Goal: Task Accomplishment & Management: Complete application form

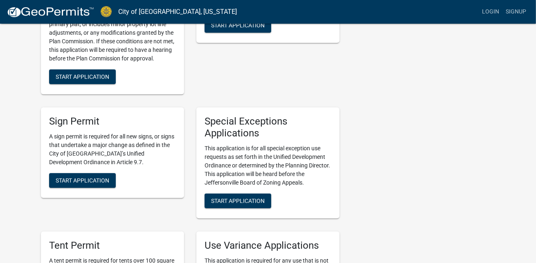
scroll to position [1390, 0]
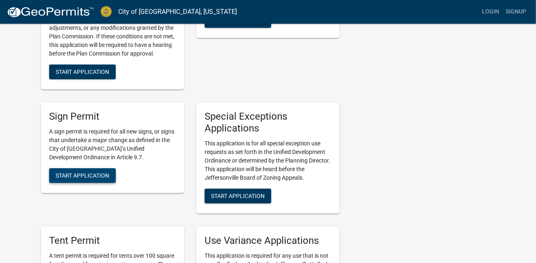
click at [75, 172] on span "Start Application" at bounding box center [83, 175] width 54 height 7
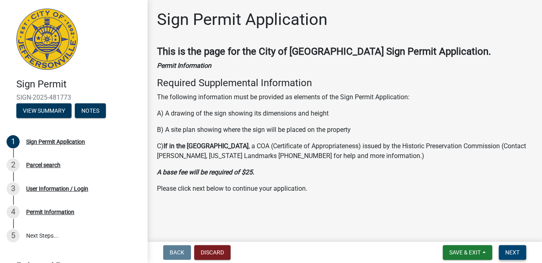
click at [511, 252] on span "Next" at bounding box center [512, 252] width 14 height 7
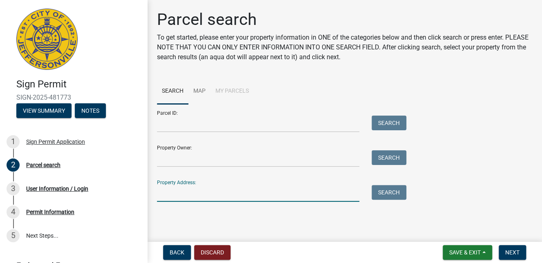
click at [201, 198] on input "Property Address:" at bounding box center [258, 193] width 202 height 17
click at [385, 193] on button "Search" at bounding box center [389, 192] width 35 height 15
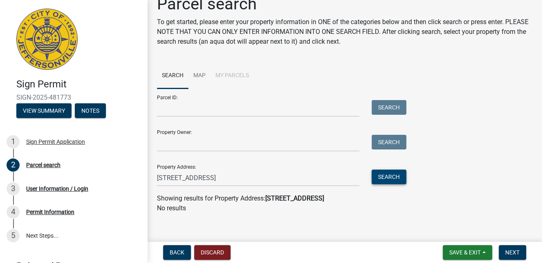
scroll to position [22, 0]
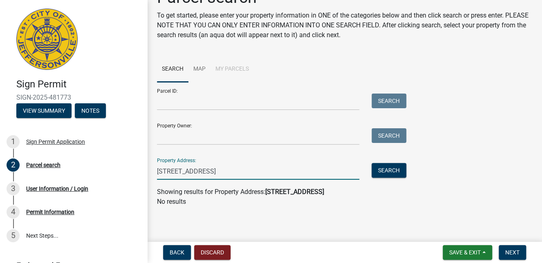
click at [245, 168] on input "[STREET_ADDRESS]" at bounding box center [258, 171] width 202 height 17
type input "[STREET_ADDRESS]%"
click at [384, 170] on button "Search" at bounding box center [389, 170] width 35 height 15
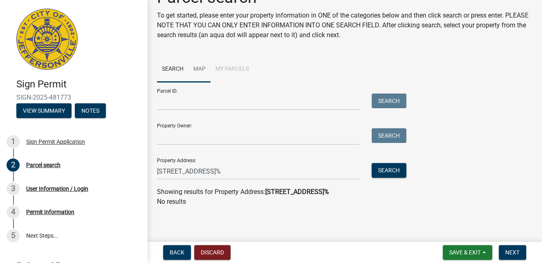
click at [202, 68] on link "Map" at bounding box center [200, 69] width 22 height 26
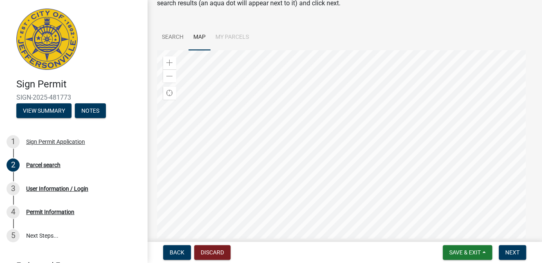
scroll to position [40, 0]
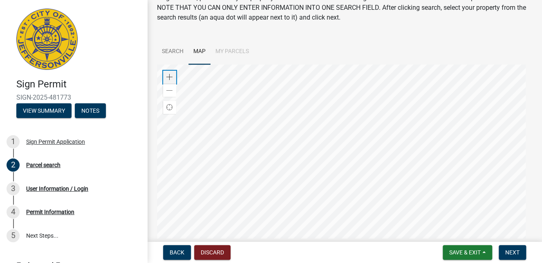
click at [172, 76] on span at bounding box center [169, 77] width 7 height 7
click at [249, 151] on div at bounding box center [344, 167] width 375 height 204
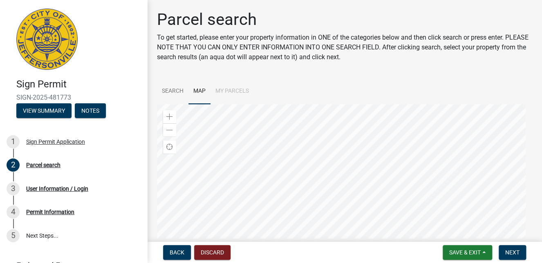
click at [329, 165] on div at bounding box center [344, 206] width 375 height 204
click at [169, 117] on span at bounding box center [169, 117] width 7 height 7
click at [321, 173] on div at bounding box center [344, 206] width 375 height 204
click at [172, 114] on span at bounding box center [169, 117] width 7 height 7
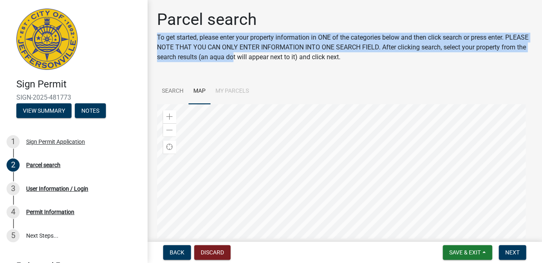
drag, startPoint x: 285, startPoint y: 58, endPoint x: 318, endPoint y: 29, distance: 44.6
click at [318, 29] on div "Parcel search To get started, please enter your property information in ONE of …" at bounding box center [344, 39] width 375 height 59
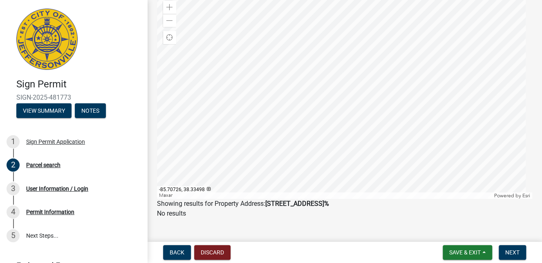
scroll to position [121, 0]
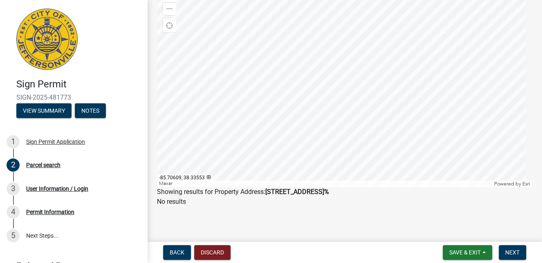
click at [361, 115] on div at bounding box center [344, 85] width 375 height 204
click at [308, 120] on div at bounding box center [344, 85] width 375 height 204
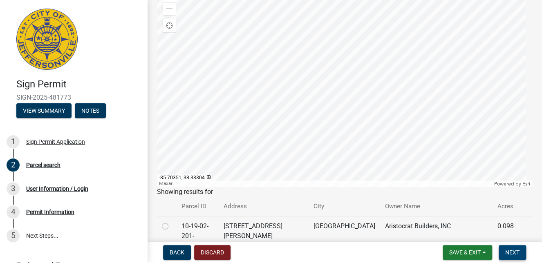
click at [517, 253] on span "Next" at bounding box center [512, 252] width 14 height 7
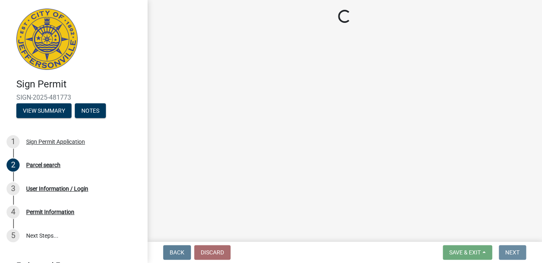
scroll to position [0, 0]
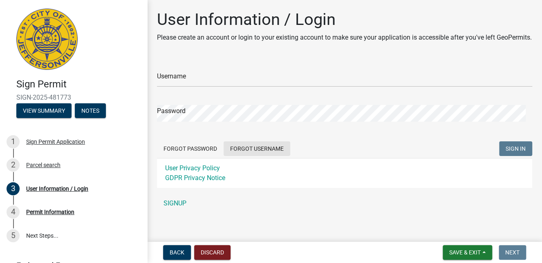
click at [260, 156] on button "Forgot Username" at bounding box center [257, 148] width 67 height 15
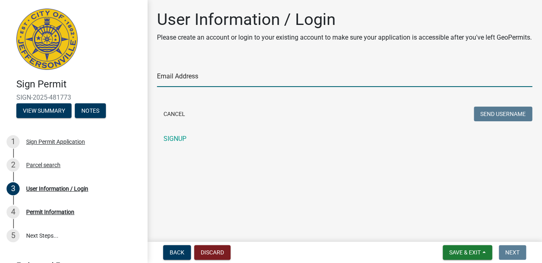
click at [189, 87] on input "Email Address" at bounding box center [344, 78] width 375 height 17
type input "[EMAIL_ADDRESS][DOMAIN_NAME]"
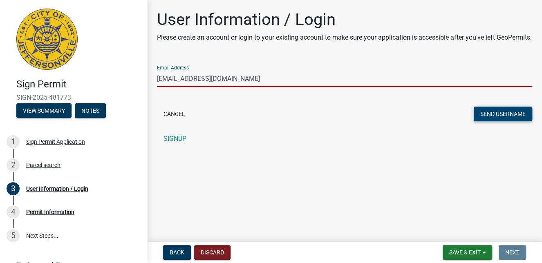
click at [495, 121] on button "Send Username" at bounding box center [503, 114] width 58 height 15
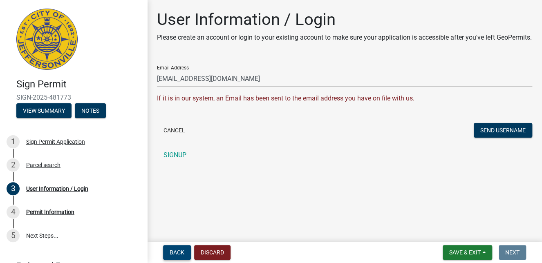
click at [173, 250] on span "Back" at bounding box center [177, 252] width 15 height 7
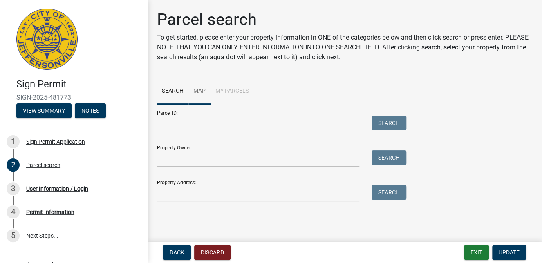
click at [200, 88] on link "Map" at bounding box center [200, 92] width 22 height 26
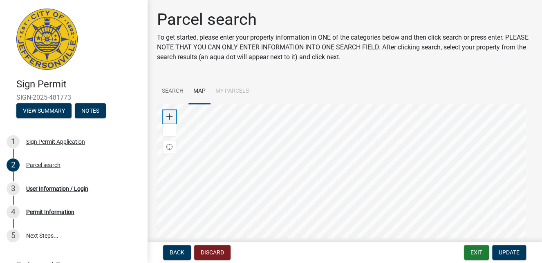
click at [167, 117] on span at bounding box center [169, 117] width 7 height 7
click at [272, 207] on div at bounding box center [344, 206] width 375 height 204
click at [362, 178] on div at bounding box center [344, 206] width 375 height 204
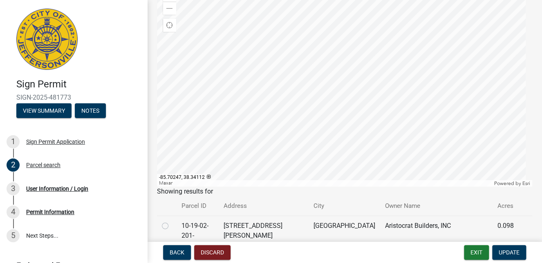
scroll to position [123, 0]
click at [509, 252] on span "Update" at bounding box center [509, 252] width 21 height 7
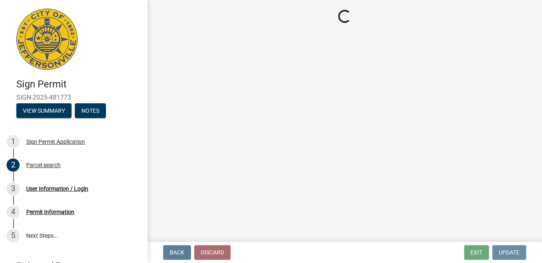
scroll to position [0, 0]
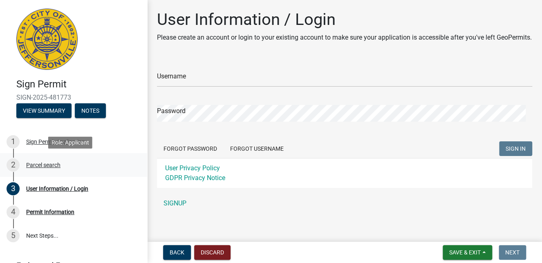
click at [31, 165] on div "Parcel search" at bounding box center [43, 165] width 34 height 6
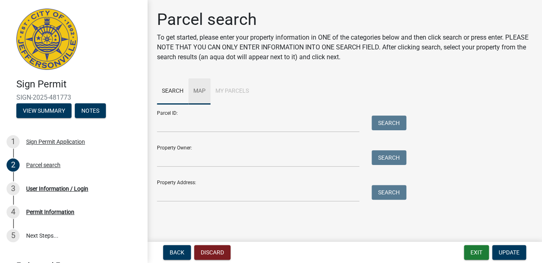
click at [200, 90] on link "Map" at bounding box center [200, 92] width 22 height 26
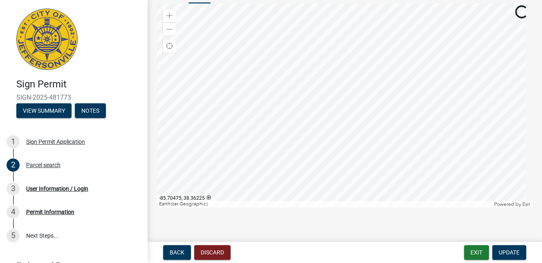
scroll to position [102, 0]
click at [171, 13] on span at bounding box center [169, 15] width 7 height 7
click at [170, 13] on span at bounding box center [169, 15] width 7 height 7
click at [235, 162] on div at bounding box center [344, 104] width 375 height 204
click at [169, 13] on span at bounding box center [169, 15] width 7 height 7
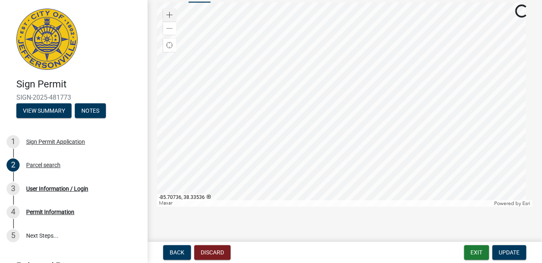
click at [312, 132] on div at bounding box center [344, 104] width 375 height 204
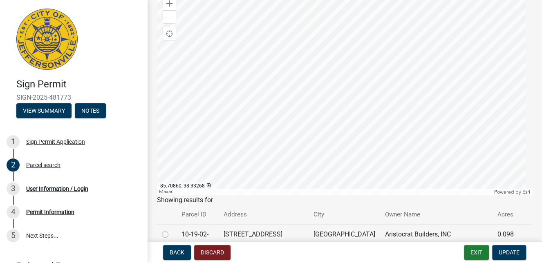
scroll to position [20, 0]
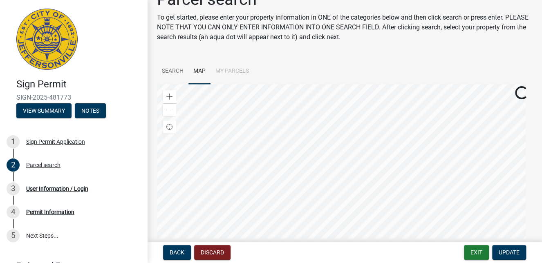
click at [477, 133] on div at bounding box center [344, 186] width 375 height 204
click at [429, 168] on div at bounding box center [344, 186] width 375 height 204
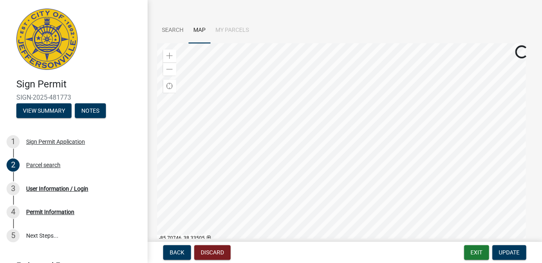
scroll to position [102, 0]
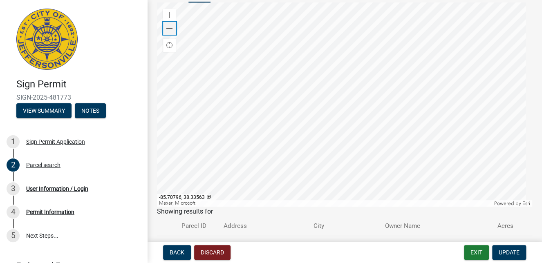
click at [171, 26] on span at bounding box center [169, 28] width 7 height 7
click at [288, 102] on div at bounding box center [344, 104] width 375 height 204
click at [291, 107] on div at bounding box center [344, 104] width 375 height 204
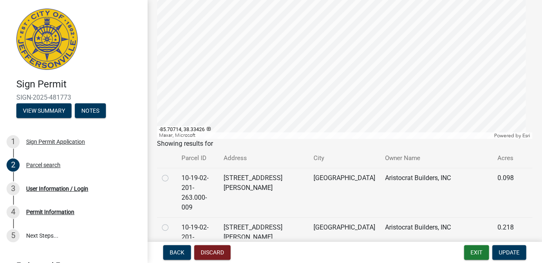
scroll to position [184, 0]
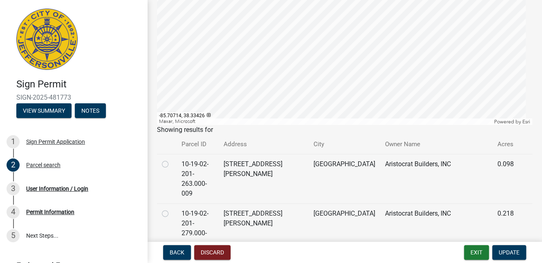
click at [172, 159] on label at bounding box center [172, 159] width 0 height 0
click at [172, 165] on input "radio" at bounding box center [174, 161] width 5 height 5
radio input "true"
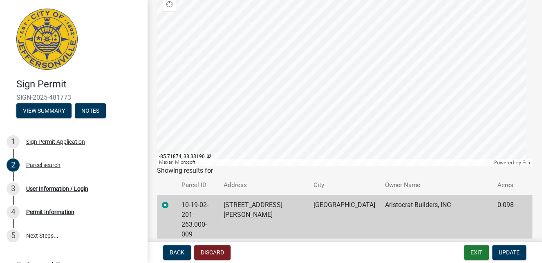
scroll to position [102, 0]
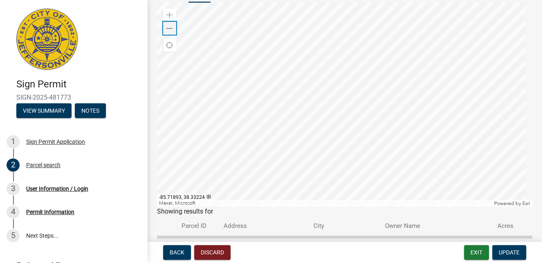
click at [170, 27] on span at bounding box center [169, 28] width 7 height 7
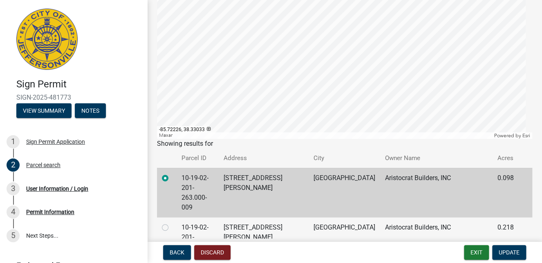
scroll to position [184, 0]
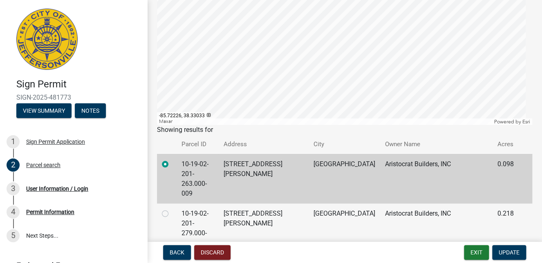
click at [172, 209] on label at bounding box center [172, 209] width 0 height 0
click at [172, 209] on input "radio" at bounding box center [174, 211] width 5 height 5
radio input "true"
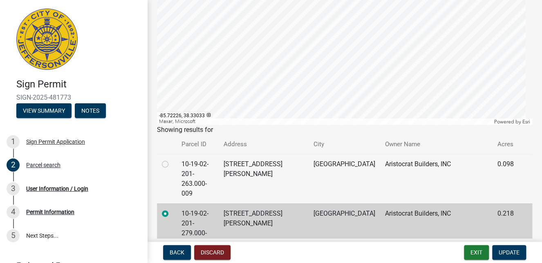
scroll to position [224, 0]
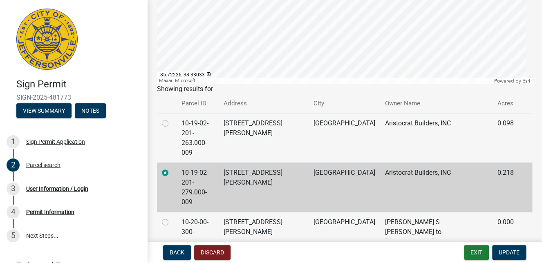
click at [172, 218] on label at bounding box center [172, 218] width 0 height 0
click at [172, 218] on input "radio" at bounding box center [174, 220] width 5 height 5
radio input "true"
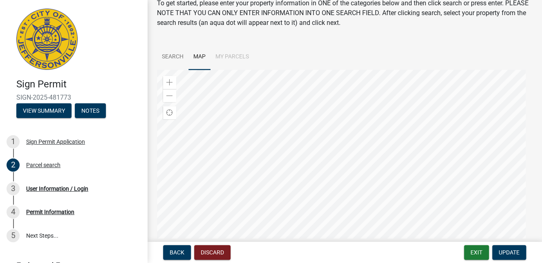
scroll to position [20, 0]
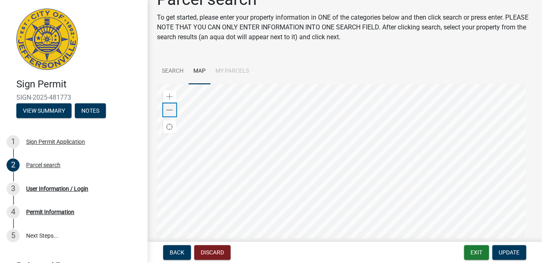
click at [168, 108] on span at bounding box center [169, 110] width 7 height 7
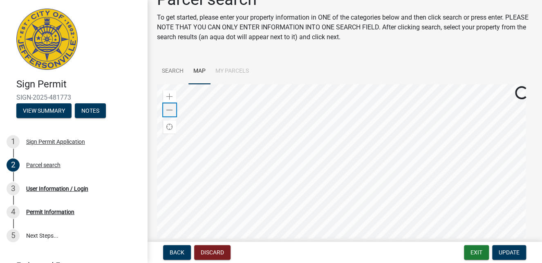
click at [168, 108] on span at bounding box center [169, 110] width 7 height 7
click at [283, 186] on div at bounding box center [344, 186] width 375 height 204
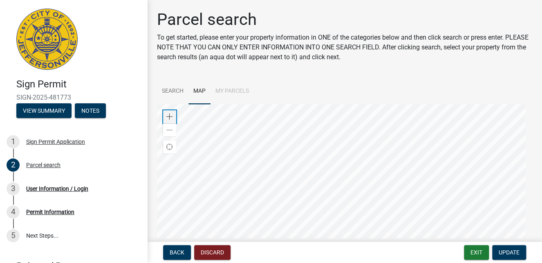
click at [173, 114] on span at bounding box center [169, 117] width 7 height 7
click at [267, 166] on div at bounding box center [344, 206] width 375 height 204
click at [347, 201] on div at bounding box center [344, 206] width 375 height 204
click at [343, 217] on div at bounding box center [344, 206] width 375 height 204
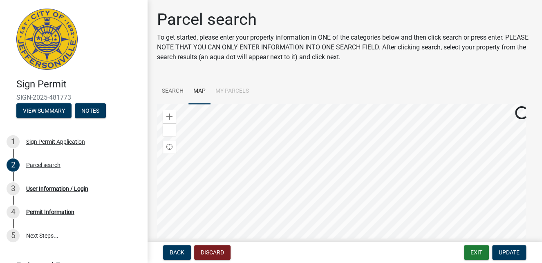
click at [337, 219] on div at bounding box center [344, 206] width 375 height 204
click at [334, 166] on div at bounding box center [344, 206] width 375 height 204
click at [333, 166] on div at bounding box center [344, 206] width 375 height 204
click at [170, 116] on span at bounding box center [169, 117] width 7 height 7
click at [324, 126] on div at bounding box center [344, 206] width 375 height 204
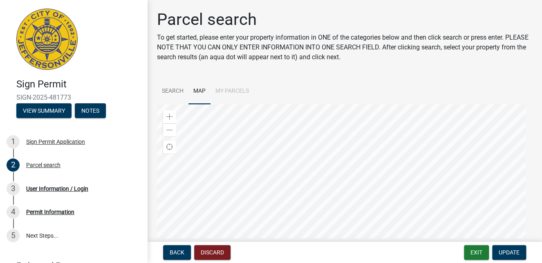
click at [328, 126] on div at bounding box center [344, 206] width 375 height 204
click at [318, 173] on div at bounding box center [344, 206] width 375 height 204
click at [167, 117] on span at bounding box center [169, 117] width 7 height 7
click at [290, 131] on div at bounding box center [344, 206] width 375 height 204
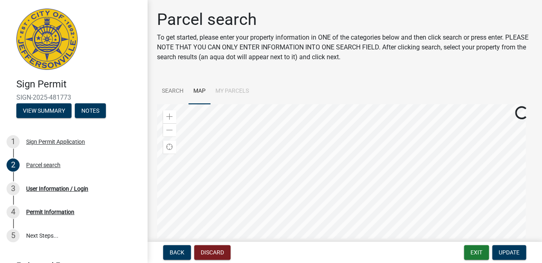
click at [285, 132] on div at bounding box center [344, 206] width 375 height 204
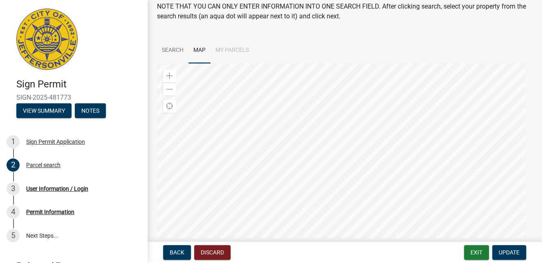
scroll to position [82, 0]
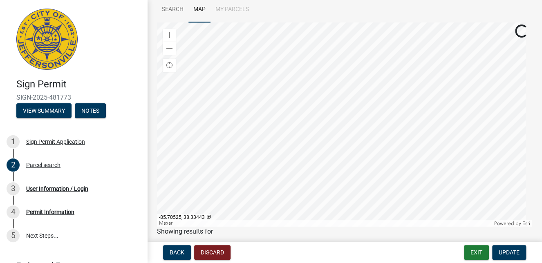
click at [410, 155] on div at bounding box center [344, 124] width 375 height 204
click at [168, 35] on span at bounding box center [169, 35] width 7 height 7
click at [507, 253] on span "Update" at bounding box center [509, 252] width 21 height 7
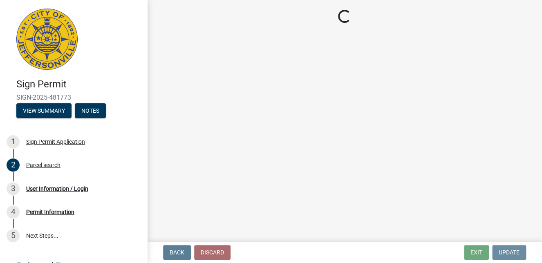
scroll to position [0, 0]
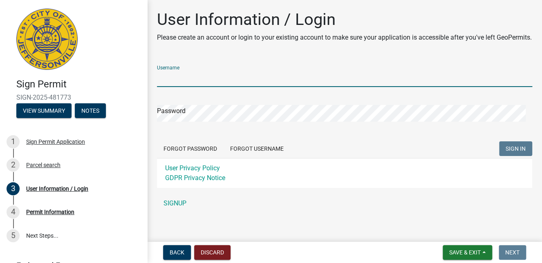
click at [210, 87] on input "Username" at bounding box center [344, 78] width 375 height 17
type input "rdeleeuw"
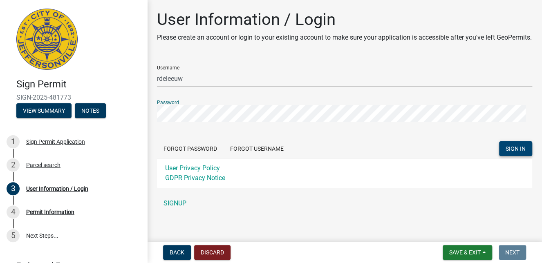
click at [518, 152] on span "SIGN IN" at bounding box center [516, 149] width 20 height 7
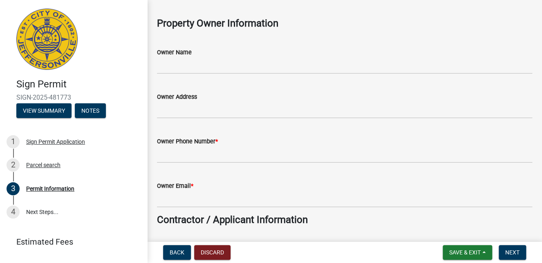
scroll to position [41, 0]
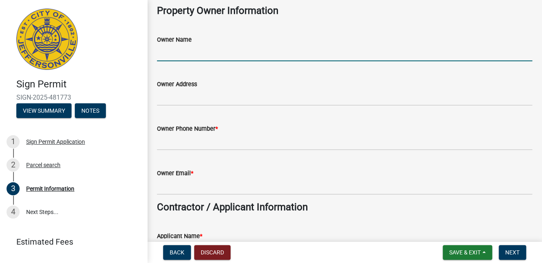
click at [195, 55] on input "Owner Name" at bounding box center [344, 53] width 375 height 17
type input "Crumbl"
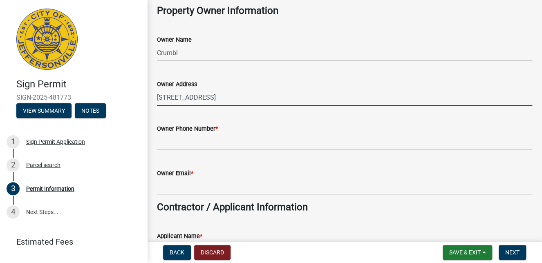
type input "[STREET_ADDRESS]"
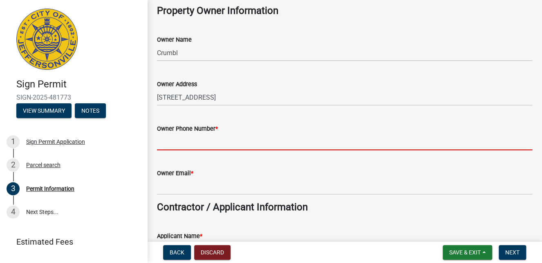
click at [168, 141] on input "Owner Phone Number *" at bounding box center [344, 142] width 375 height 17
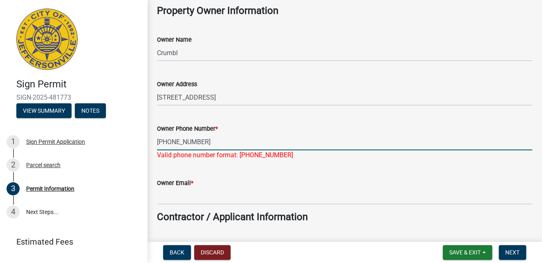
type input "[PHONE_NUMBER]"
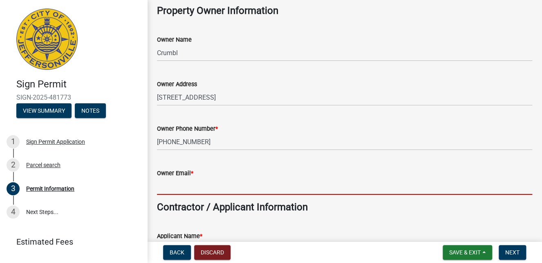
click at [210, 186] on input "Owner Email *" at bounding box center [344, 186] width 375 height 17
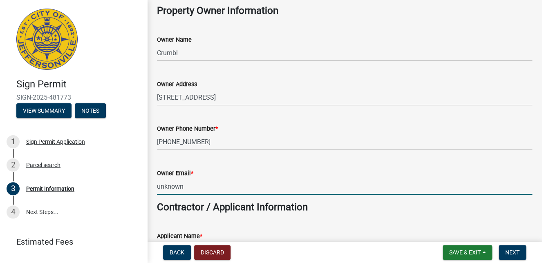
click at [275, 163] on div "Owner Email * unknown" at bounding box center [344, 176] width 375 height 38
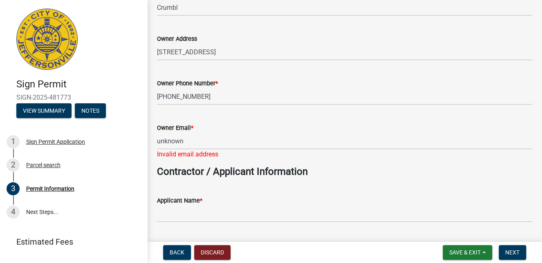
scroll to position [123, 0]
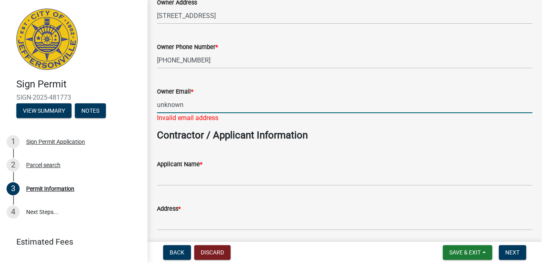
click at [201, 107] on input "unknown" at bounding box center [344, 105] width 375 height 17
drag, startPoint x: 195, startPoint y: 105, endPoint x: 153, endPoint y: 110, distance: 42.9
click at [153, 110] on div "Owner Email * unknown Invalid email address" at bounding box center [345, 99] width 388 height 48
click at [195, 104] on input "unknown" at bounding box center [344, 105] width 375 height 17
drag, startPoint x: 195, startPoint y: 104, endPoint x: 149, endPoint y: 106, distance: 46.6
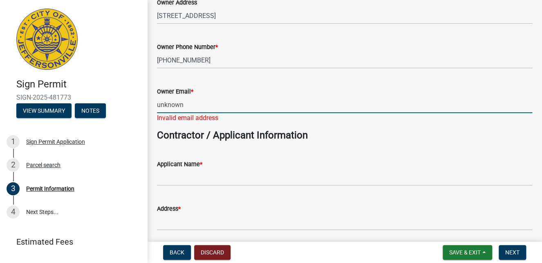
paste input "[EMAIL_ADDRESS][DOMAIN_NAME]"
type input "[EMAIL_ADDRESS][DOMAIN_NAME]"
click at [364, 144] on wm-data-entity-input "Contractor / Applicant Information" at bounding box center [344, 139] width 375 height 18
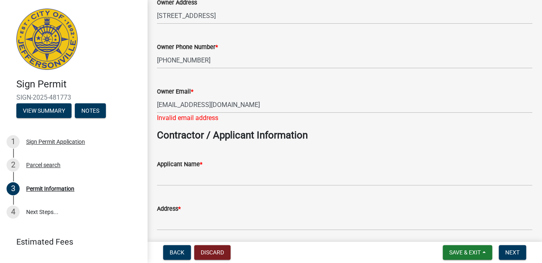
click at [282, 164] on div "Applicant Name *" at bounding box center [344, 164] width 375 height 10
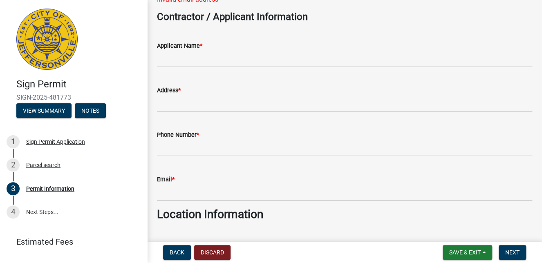
scroll to position [245, 0]
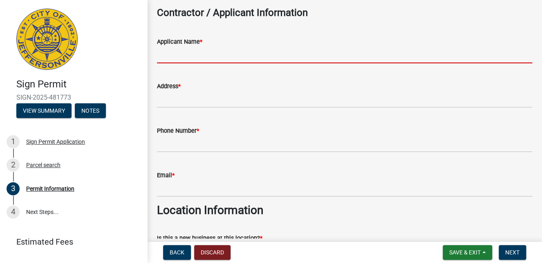
click at [183, 54] on input "Applicant Name *" at bounding box center [344, 55] width 375 height 17
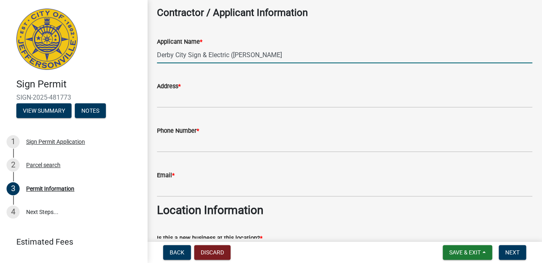
type input "Derby City Sign & Electric ([PERSON_NAME]"
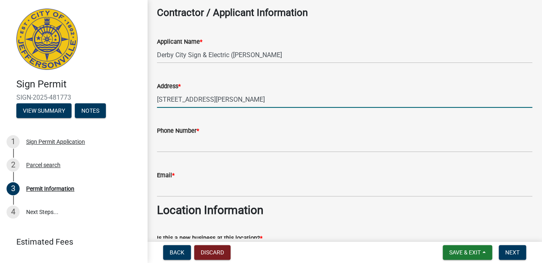
type input "[STREET_ADDRESS][PERSON_NAME]"
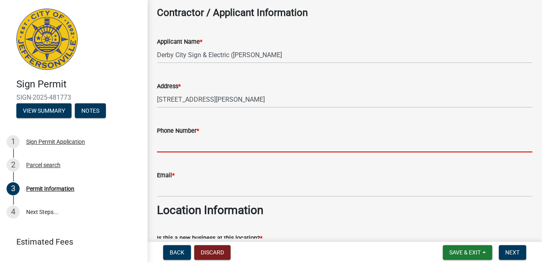
click at [164, 148] on input "Phone Number *" at bounding box center [344, 144] width 375 height 17
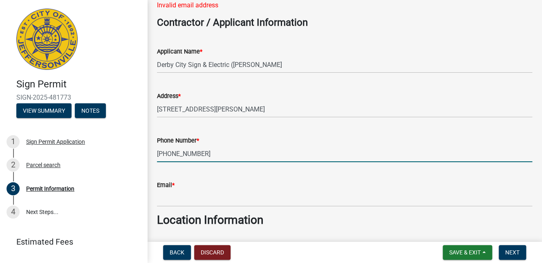
scroll to position [286, 0]
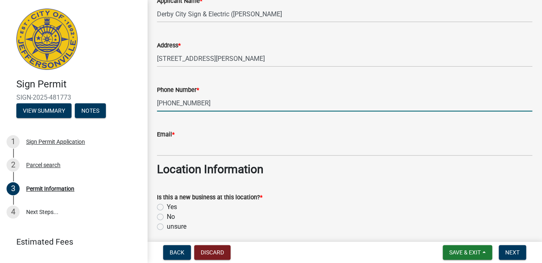
type input "[PHONE_NUMBER]"
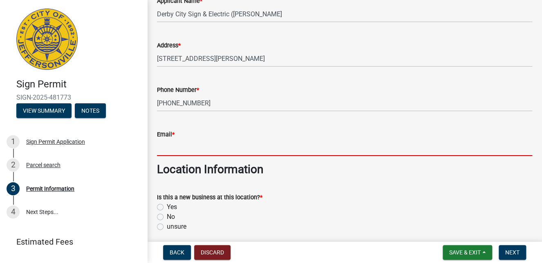
click at [175, 152] on input "Email *" at bounding box center [344, 147] width 375 height 17
type input "[EMAIL_ADDRESS][DOMAIN_NAME]"
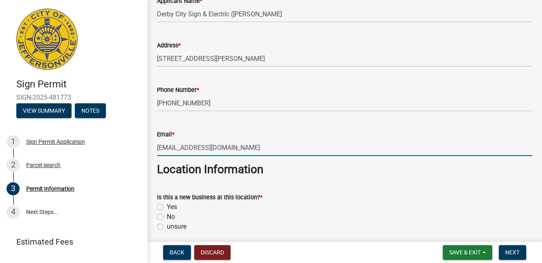
type input "Derby City Sign & Electric"
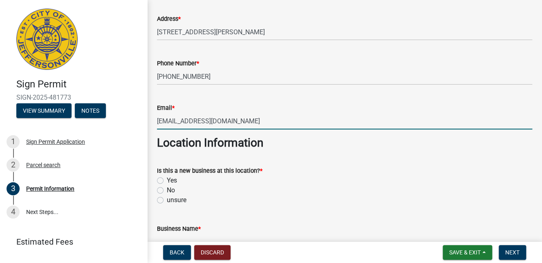
scroll to position [327, 0]
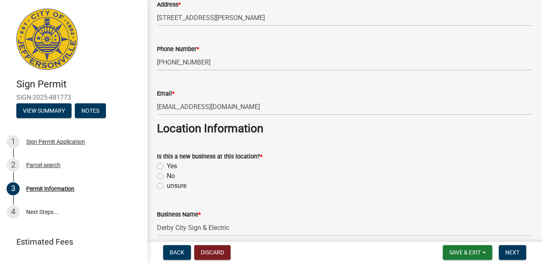
click at [167, 175] on label "No" at bounding box center [171, 176] width 8 height 10
click at [167, 175] on input "No" at bounding box center [169, 173] width 5 height 5
radio input "true"
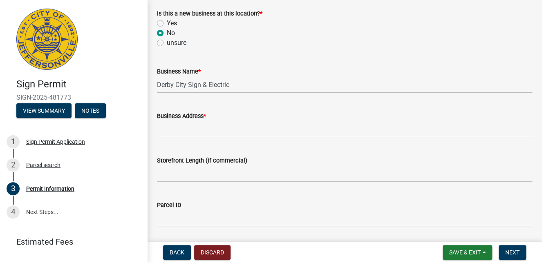
scroll to position [450, 0]
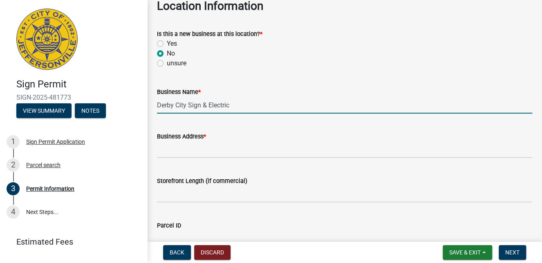
drag, startPoint x: 232, startPoint y: 105, endPoint x: 149, endPoint y: 117, distance: 84.3
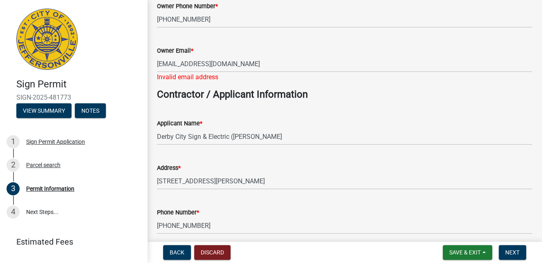
scroll to position [123, 0]
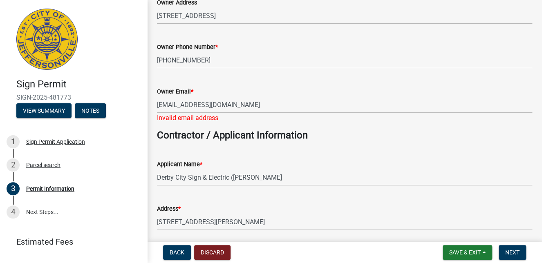
type input "Crumbl"
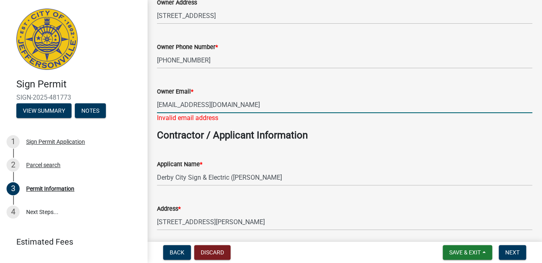
click at [251, 103] on input "[EMAIL_ADDRESS][DOMAIN_NAME]" at bounding box center [344, 105] width 375 height 17
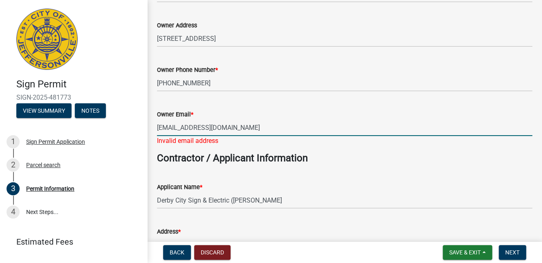
scroll to position [82, 0]
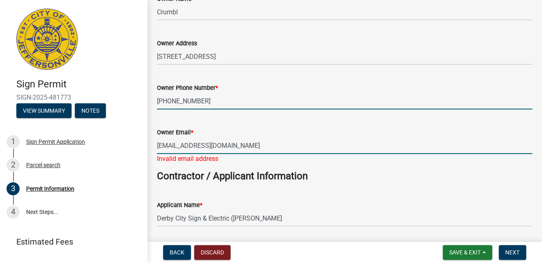
click at [248, 106] on input "[PHONE_NUMBER]" at bounding box center [344, 101] width 375 height 17
click at [244, 145] on input "[EMAIL_ADDRESS][DOMAIN_NAME]" at bounding box center [344, 145] width 375 height 17
click at [247, 144] on input "[EMAIL_ADDRESS][DOMAIN_NAME]" at bounding box center [344, 145] width 375 height 17
click at [279, 145] on input "[EMAIL_ADDRESS][DOMAIN_NAME]" at bounding box center [344, 145] width 375 height 17
type input "[EMAIL_ADDRESS][DOMAIN_NAME]"
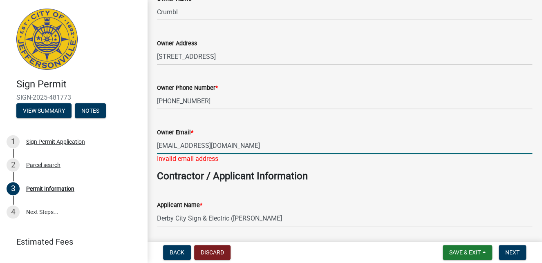
click at [278, 116] on wm-data-entity-input "Owner Phone Number * [PHONE_NUMBER]" at bounding box center [344, 94] width 375 height 45
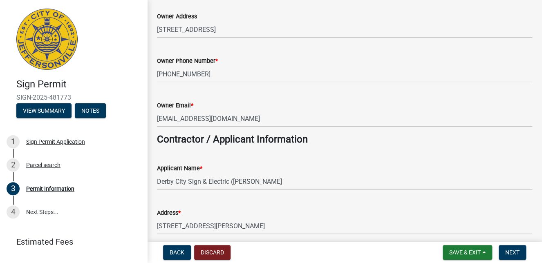
scroll to position [123, 0]
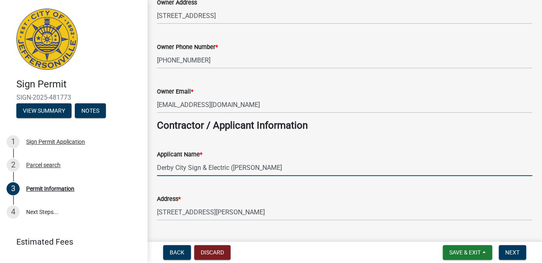
click at [280, 163] on input "Derby City Sign & Electric ([PERSON_NAME]" at bounding box center [344, 167] width 375 height 17
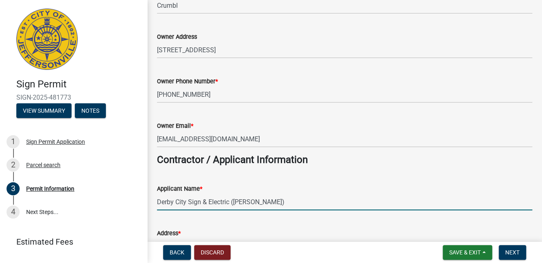
scroll to position [0, 0]
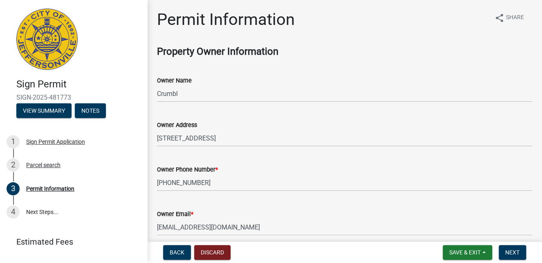
type input "Derby City Sign & Electric ([PERSON_NAME])"
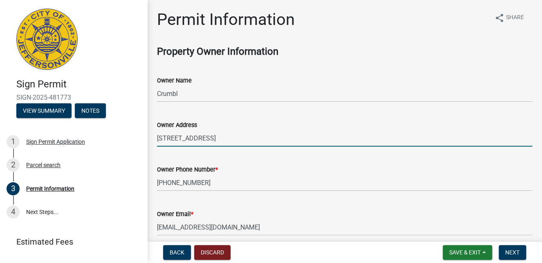
drag, startPoint x: 288, startPoint y: 138, endPoint x: 160, endPoint y: 143, distance: 128.5
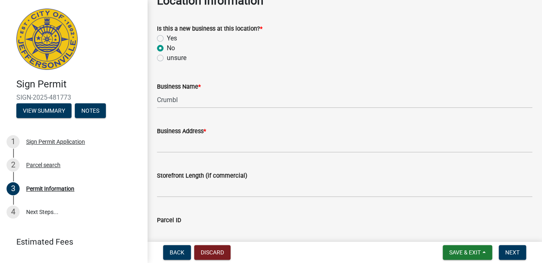
scroll to position [450, 0]
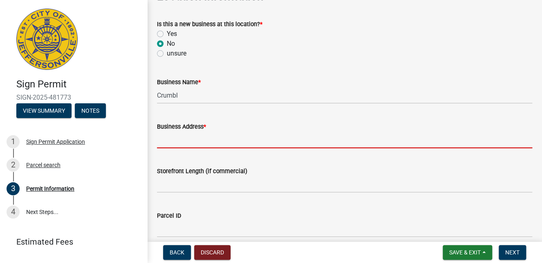
click at [184, 143] on input "Business Address *" at bounding box center [344, 140] width 375 height 17
paste input "[STREET_ADDRESS]"
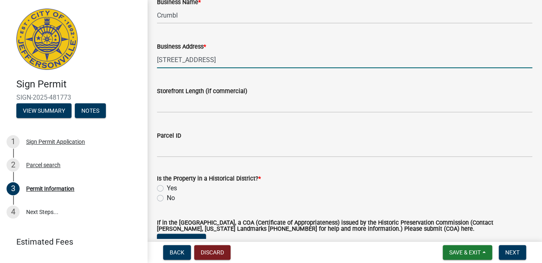
scroll to position [532, 0]
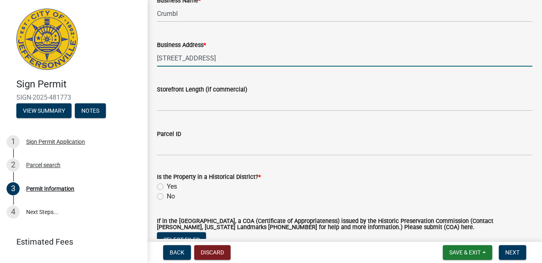
type input "[STREET_ADDRESS]"
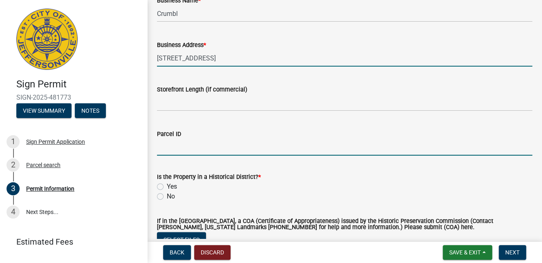
click at [194, 146] on input "Parcel ID" at bounding box center [344, 147] width 375 height 17
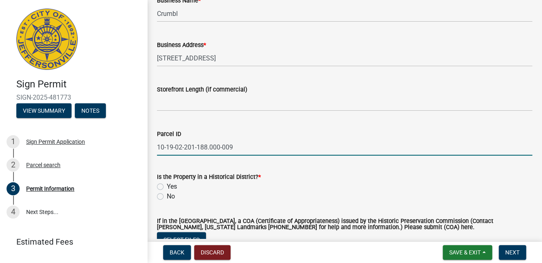
type input "10-19-02-201-188.000-009"
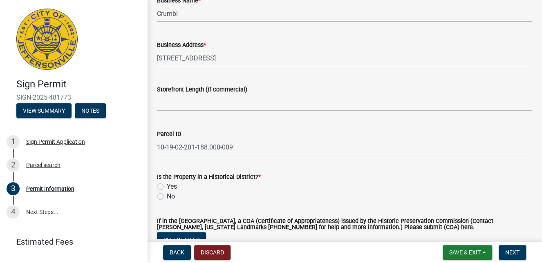
click at [167, 198] on label "No" at bounding box center [171, 197] width 8 height 10
click at [167, 197] on input "No" at bounding box center [169, 194] width 5 height 5
radio input "true"
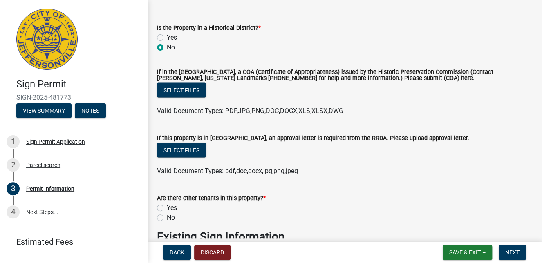
scroll to position [695, 0]
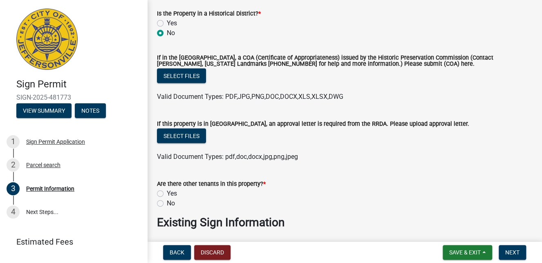
click at [167, 193] on label "Yes" at bounding box center [172, 194] width 10 height 10
click at [167, 193] on input "Yes" at bounding box center [169, 191] width 5 height 5
radio input "true"
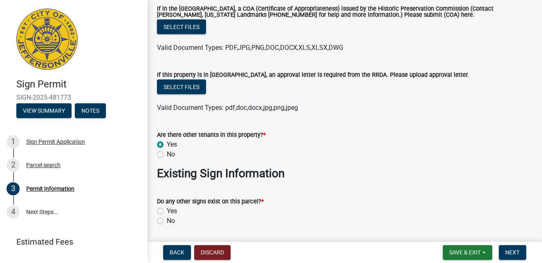
scroll to position [777, 0]
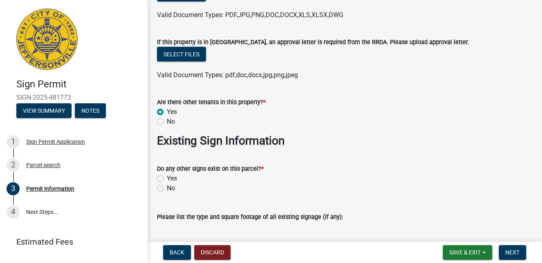
click at [167, 178] on label "Yes" at bounding box center [172, 179] width 10 height 10
click at [167, 178] on input "Yes" at bounding box center [169, 176] width 5 height 5
radio input "true"
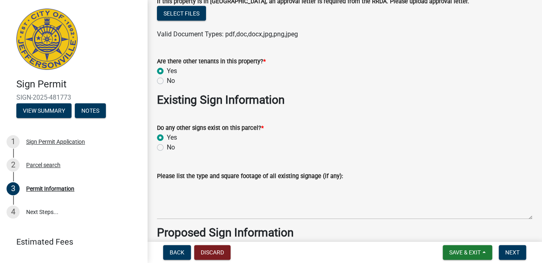
scroll to position [859, 0]
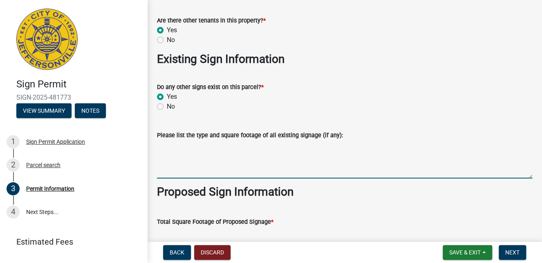
click at [204, 171] on textarea "Please list the type and square footage of all existing signage (if any):" at bounding box center [344, 159] width 375 height 38
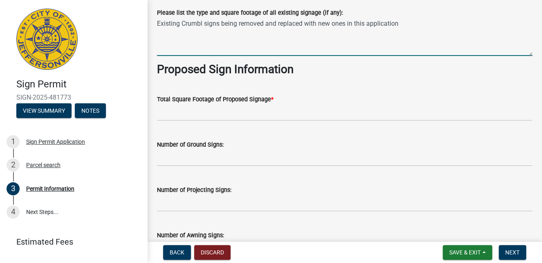
scroll to position [1022, 0]
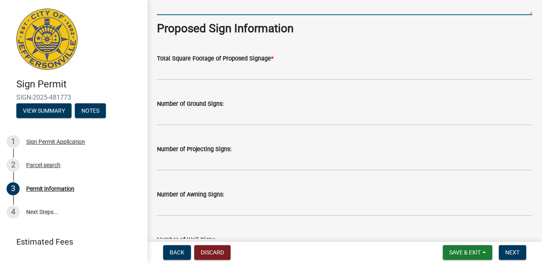
type textarea "Existing Crumbl signs being removed and replaced with new ones in this applicat…"
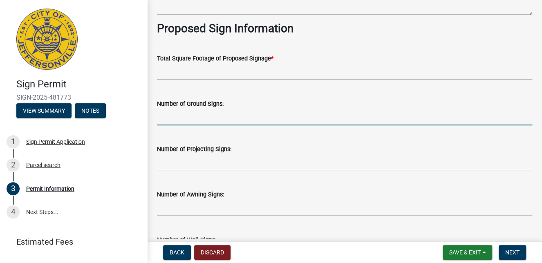
click at [176, 121] on input "text" at bounding box center [344, 117] width 375 height 17
type input "1"
click at [170, 160] on input "text" at bounding box center [344, 162] width 375 height 17
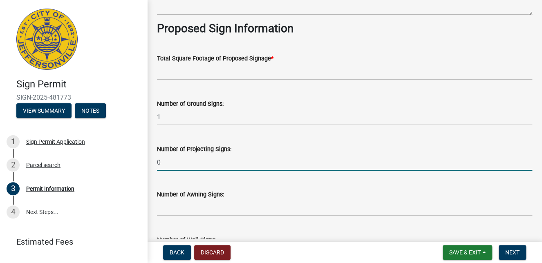
scroll to position [1063, 0]
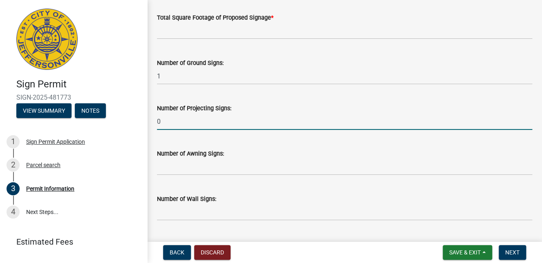
type input "0"
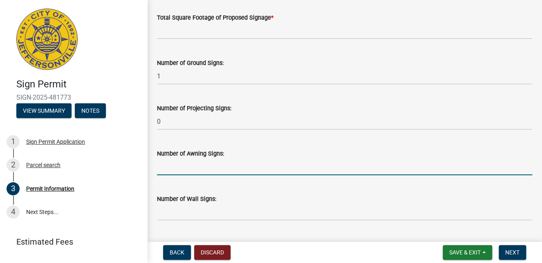
click at [171, 168] on input "text" at bounding box center [344, 167] width 375 height 17
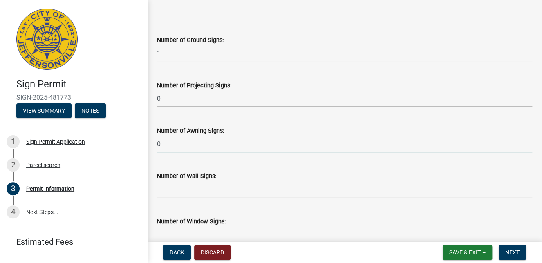
scroll to position [1104, 0]
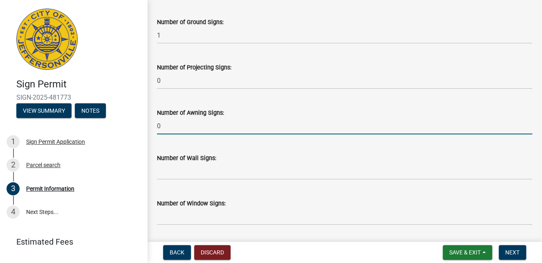
type input "0"
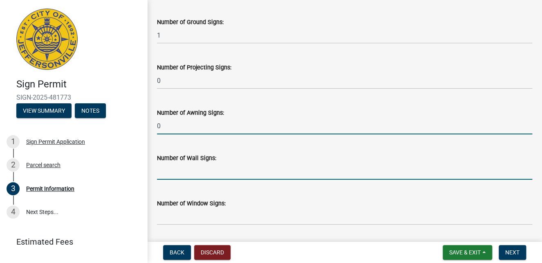
click at [171, 172] on input "text" at bounding box center [344, 171] width 375 height 17
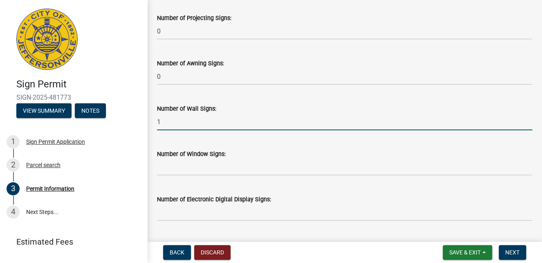
scroll to position [1186, 0]
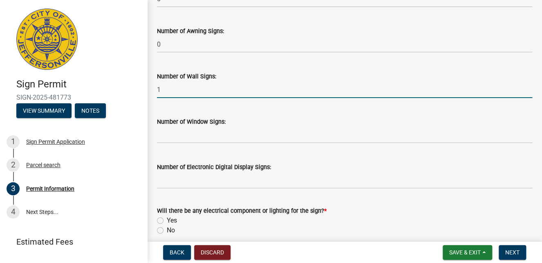
type input "1"
click at [170, 136] on input "text" at bounding box center [344, 135] width 375 height 17
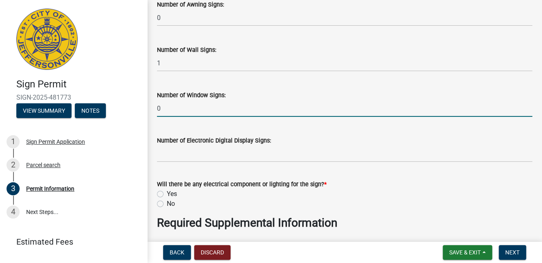
scroll to position [1227, 0]
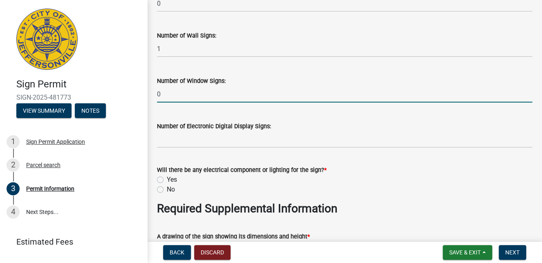
type input "0"
click at [171, 140] on input "text" at bounding box center [344, 139] width 375 height 17
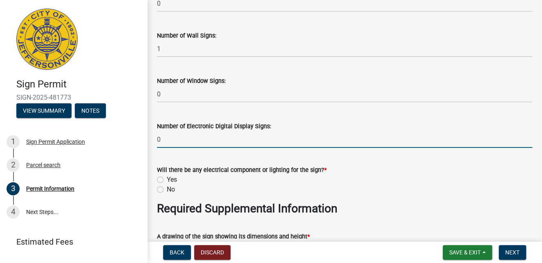
type input "0"
click at [167, 180] on label "Yes" at bounding box center [172, 180] width 10 height 10
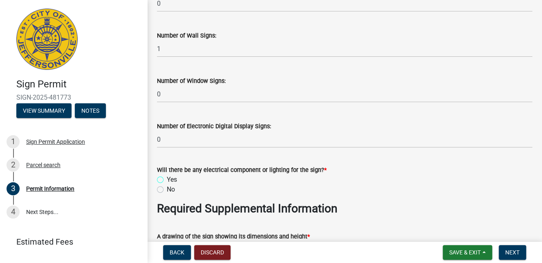
click at [167, 180] on input "Yes" at bounding box center [169, 177] width 5 height 5
radio input "true"
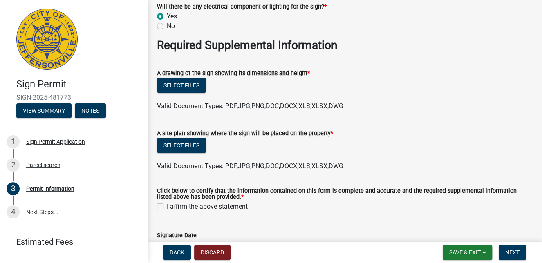
scroll to position [1431, 0]
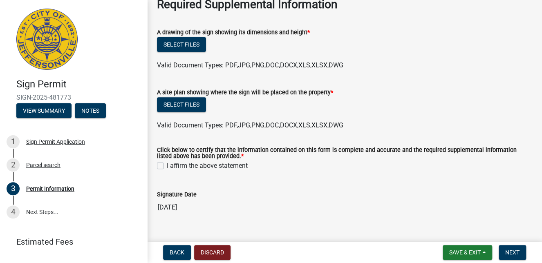
click at [167, 164] on label "I affirm the above statement" at bounding box center [207, 166] width 81 height 10
click at [167, 164] on input "I affirm the above statement" at bounding box center [169, 163] width 5 height 5
checkbox input "true"
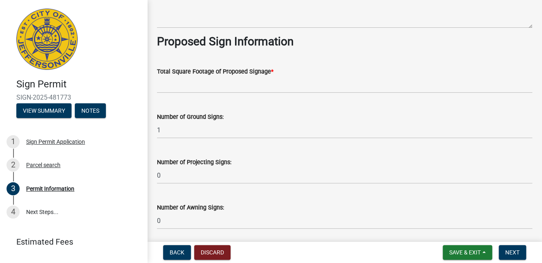
scroll to position [997, 0]
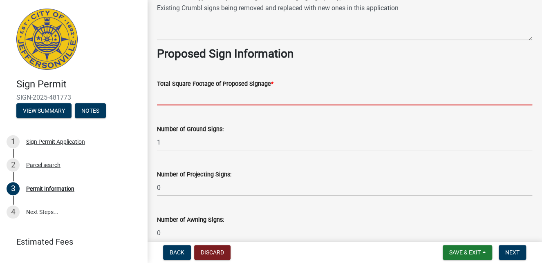
click at [227, 98] on input "text" at bounding box center [344, 97] width 375 height 17
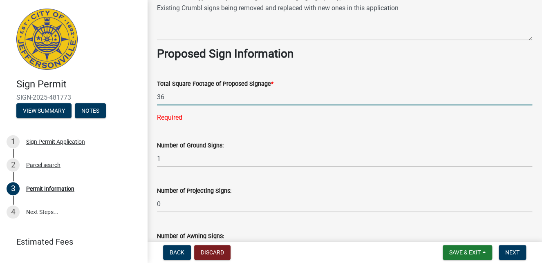
type input "36"
click at [299, 112] on wm-data-entity-input "Total Square Footage of Proposed Signage * 36 Required" at bounding box center [344, 98] width 375 height 62
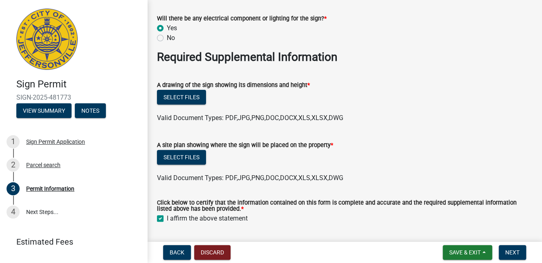
scroll to position [1365, 0]
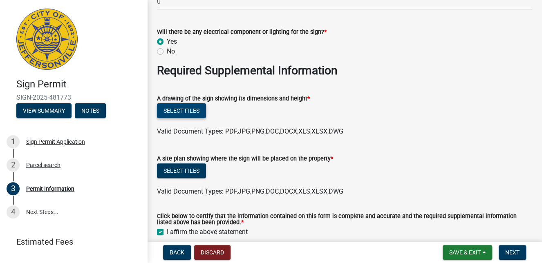
click at [182, 110] on button "Select files" at bounding box center [181, 110] width 49 height 15
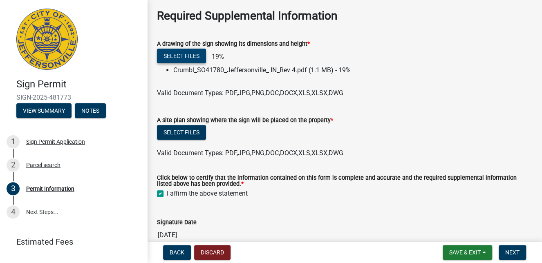
scroll to position [1406, 0]
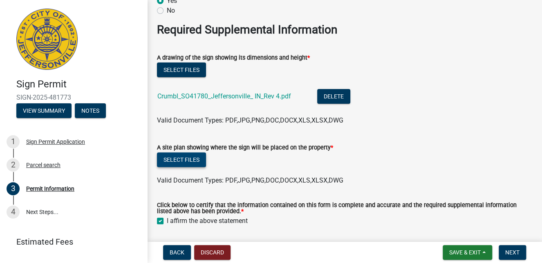
click at [188, 161] on button "Select files" at bounding box center [181, 160] width 49 height 15
click at [175, 159] on button "Select files" at bounding box center [181, 160] width 49 height 15
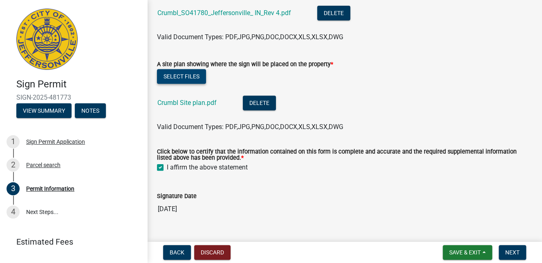
scroll to position [1506, 0]
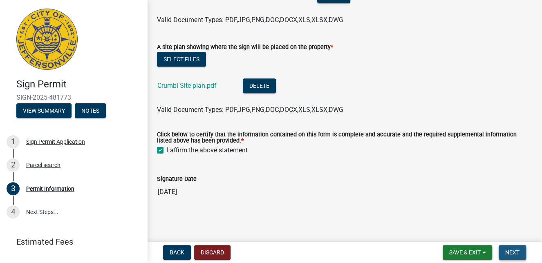
click at [510, 251] on span "Next" at bounding box center [512, 252] width 14 height 7
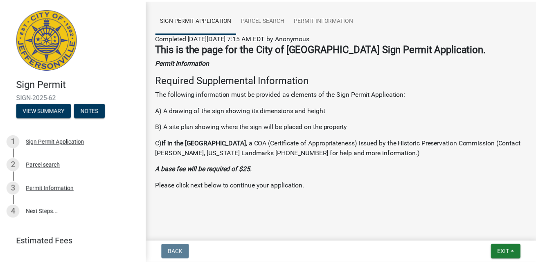
scroll to position [55, 0]
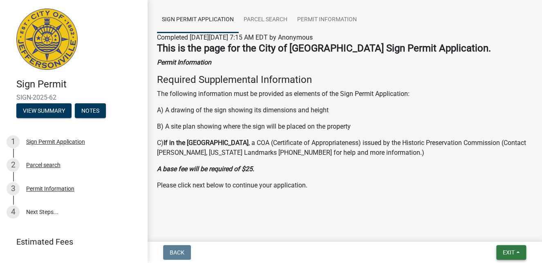
click at [510, 252] on span "Exit" at bounding box center [509, 252] width 12 height 7
click at [489, 232] on button "Save & Exit" at bounding box center [493, 232] width 65 height 20
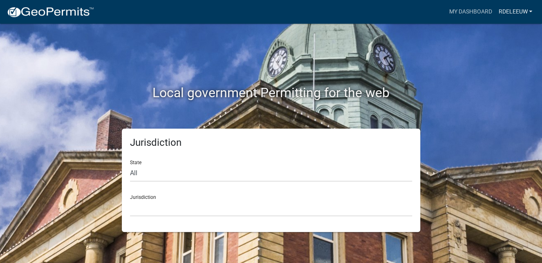
click at [509, 11] on link "rdeleeuw" at bounding box center [515, 12] width 40 height 16
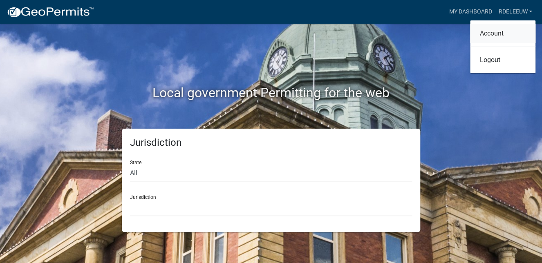
click at [494, 32] on link "Account" at bounding box center [502, 34] width 65 height 20
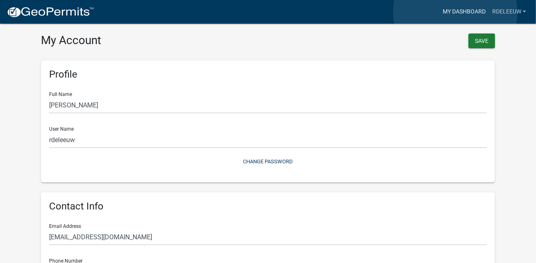
click at [455, 12] on link "My Dashboard" at bounding box center [463, 12] width 49 height 16
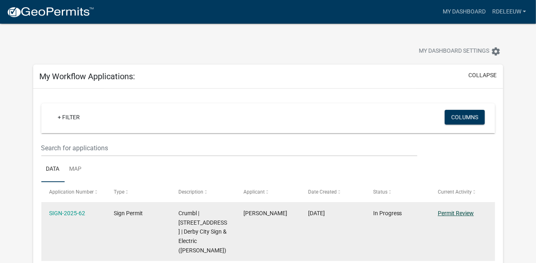
click at [458, 212] on link "Permit Review" at bounding box center [456, 213] width 36 height 7
